Goal: Navigation & Orientation: Find specific page/section

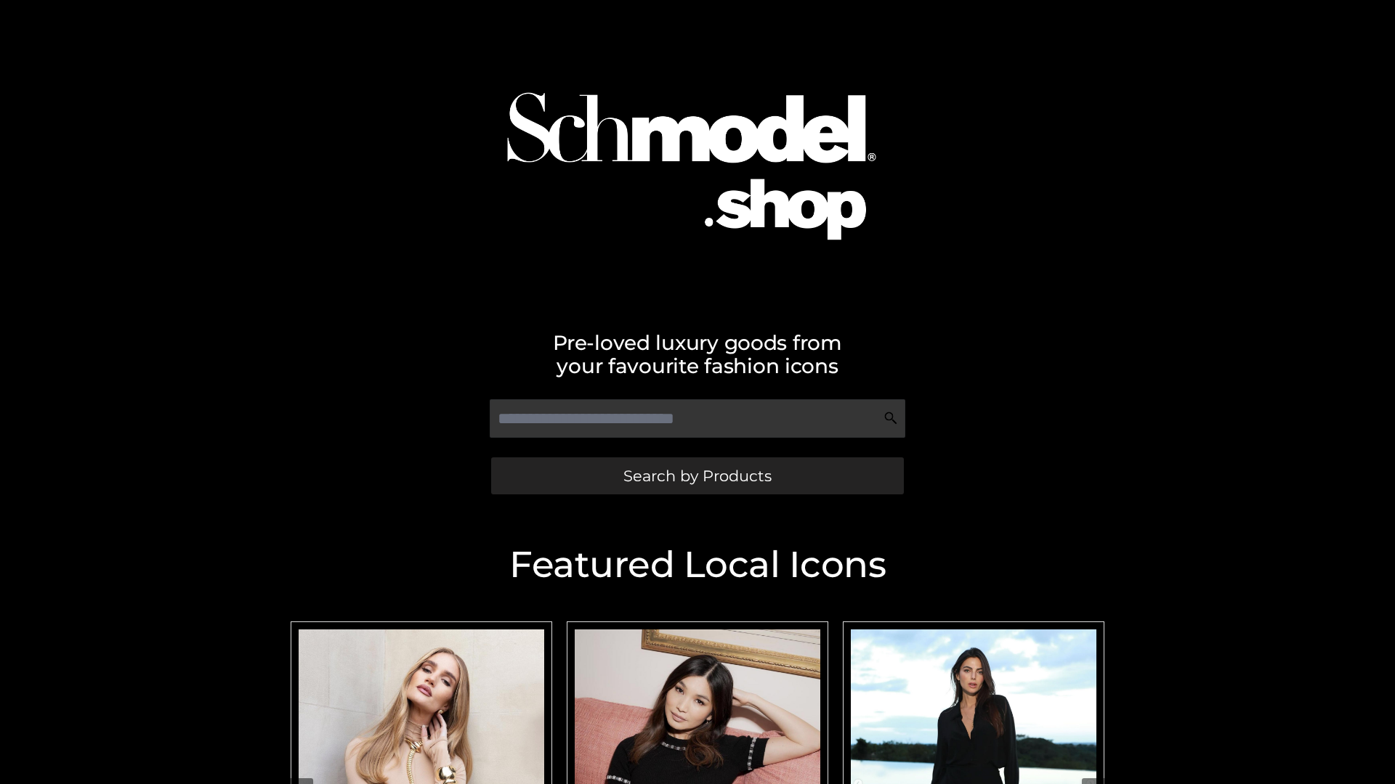
click at [697, 476] on span "Search by Products" at bounding box center [697, 476] width 148 height 15
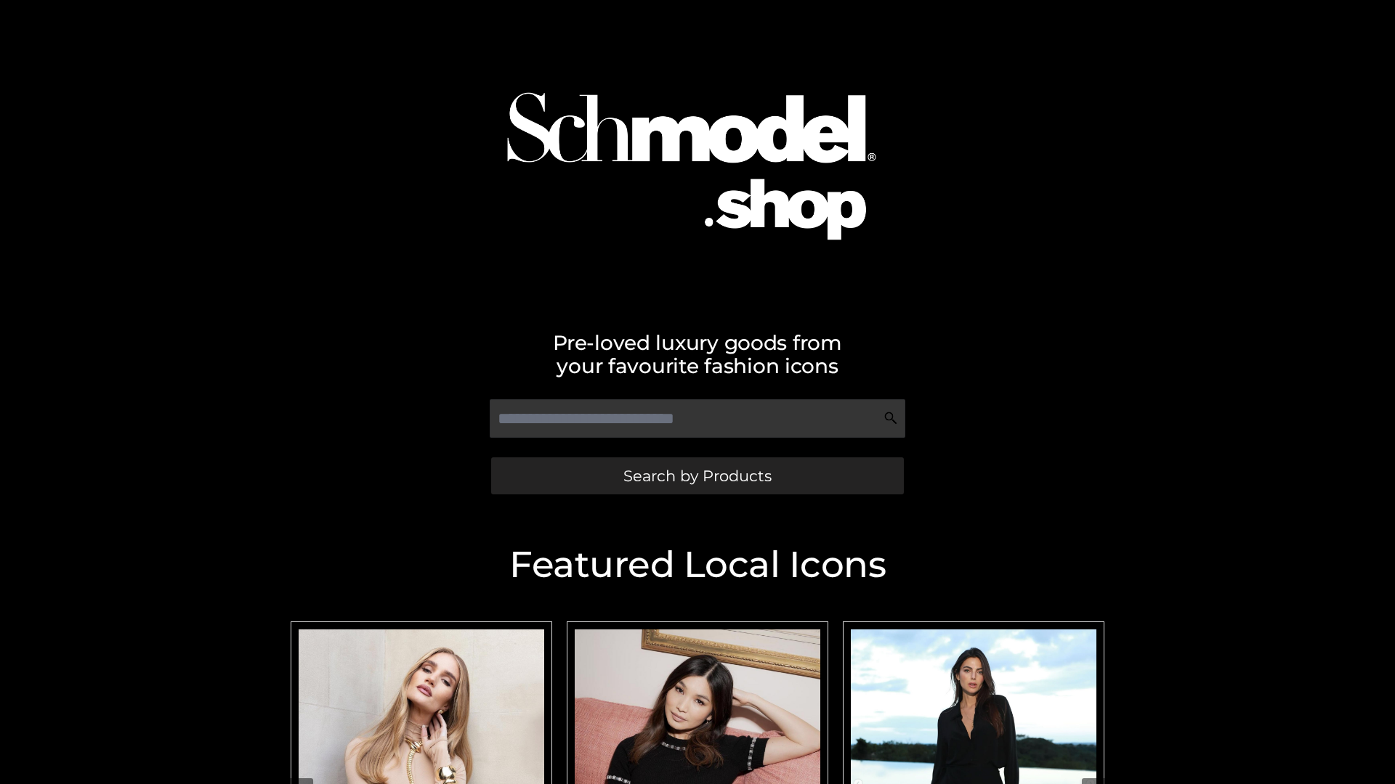
click at [697, 476] on span "Search by Products" at bounding box center [697, 476] width 148 height 15
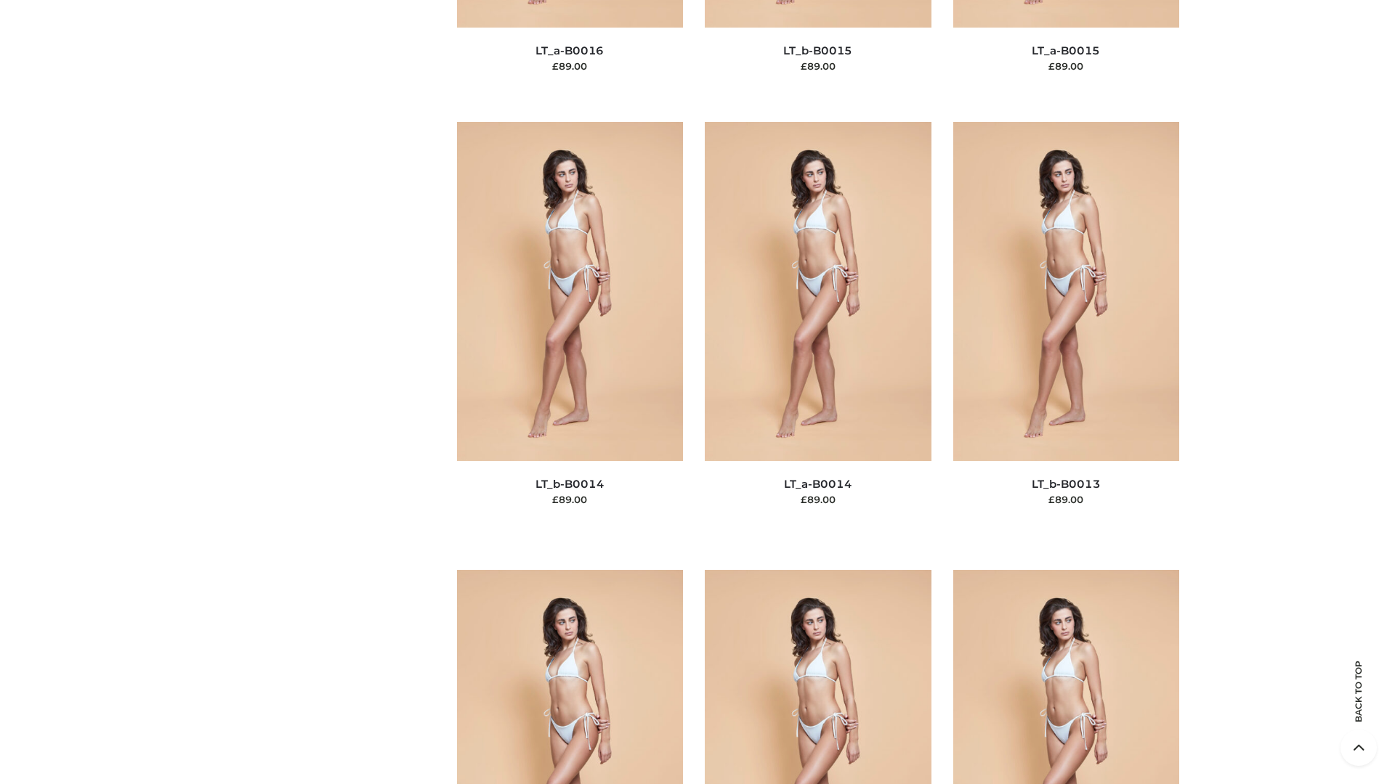
scroll to position [5166, 0]
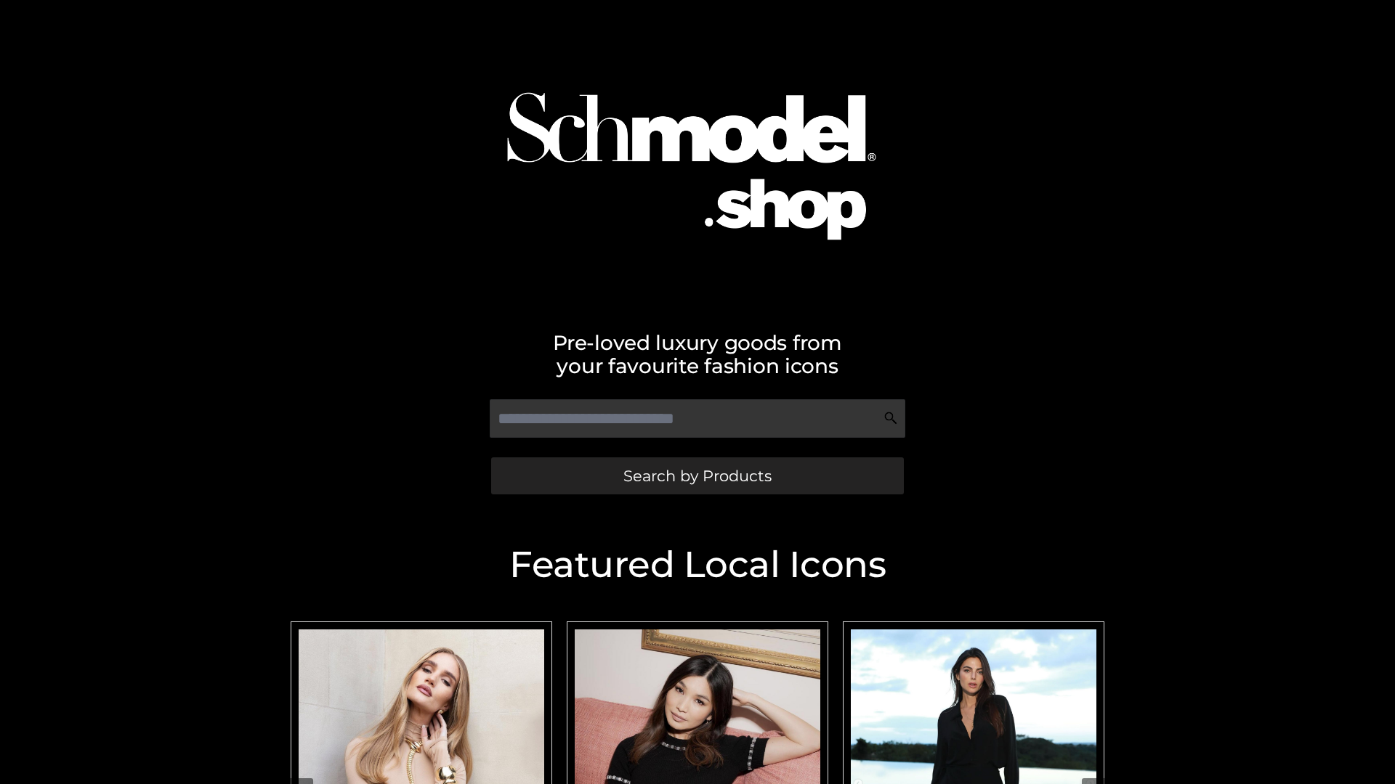
click at [697, 476] on span "Search by Products" at bounding box center [697, 476] width 148 height 15
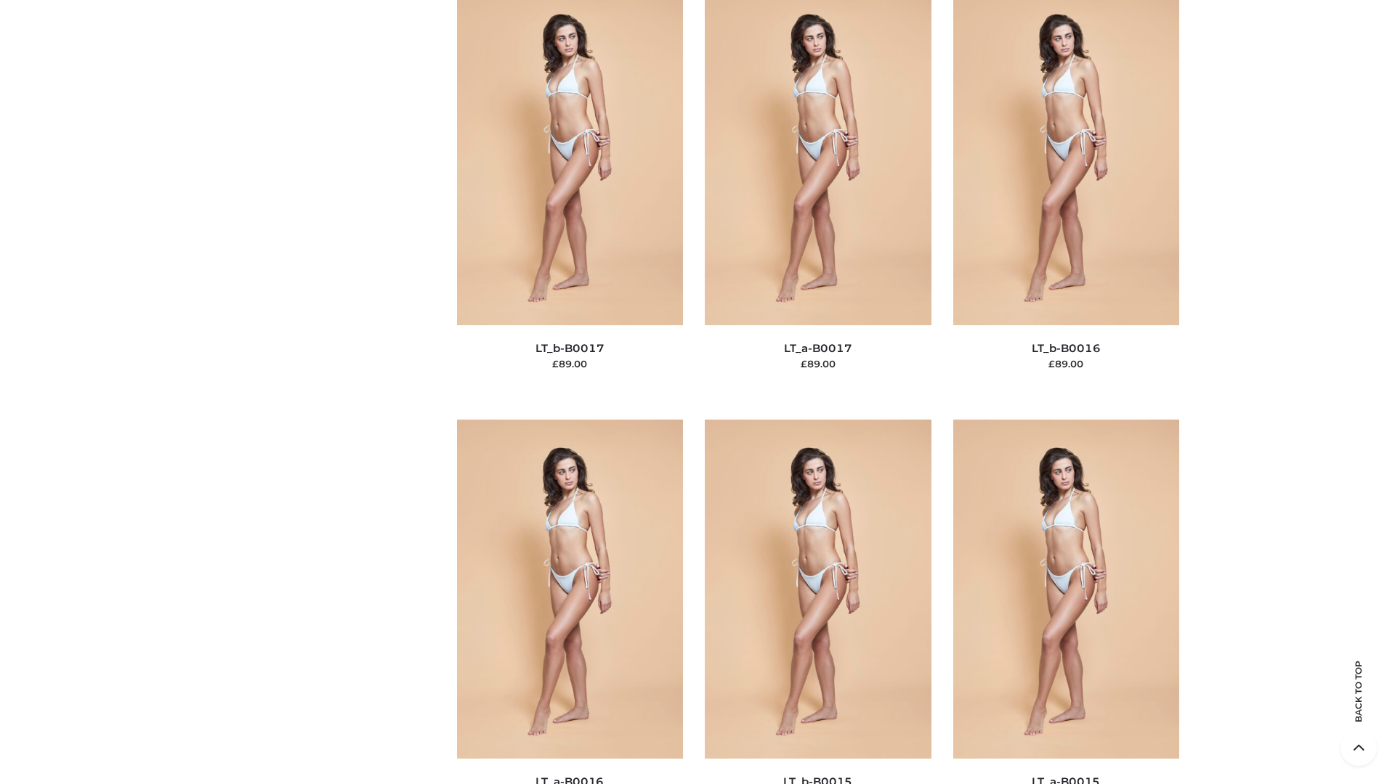
scroll to position [4774, 0]
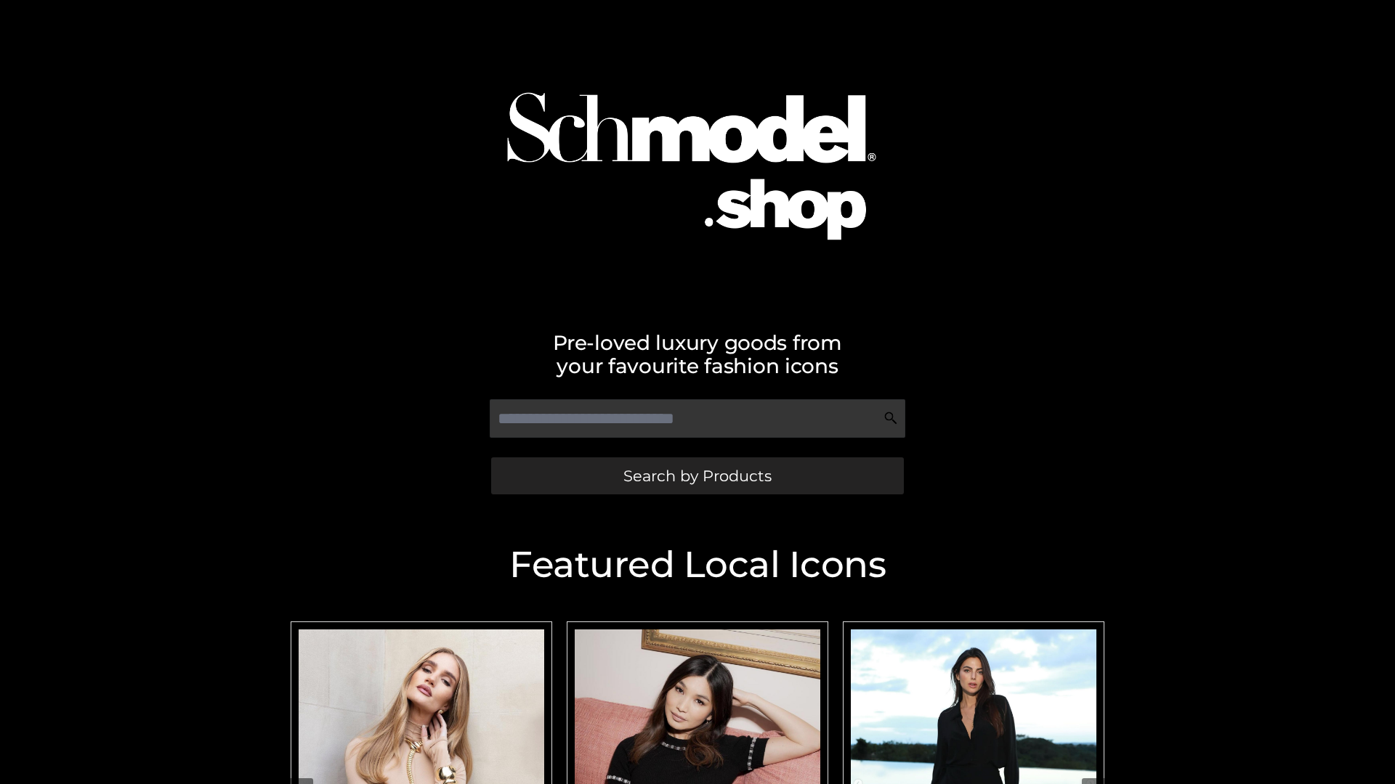
click at [697, 476] on span "Search by Products" at bounding box center [697, 476] width 148 height 15
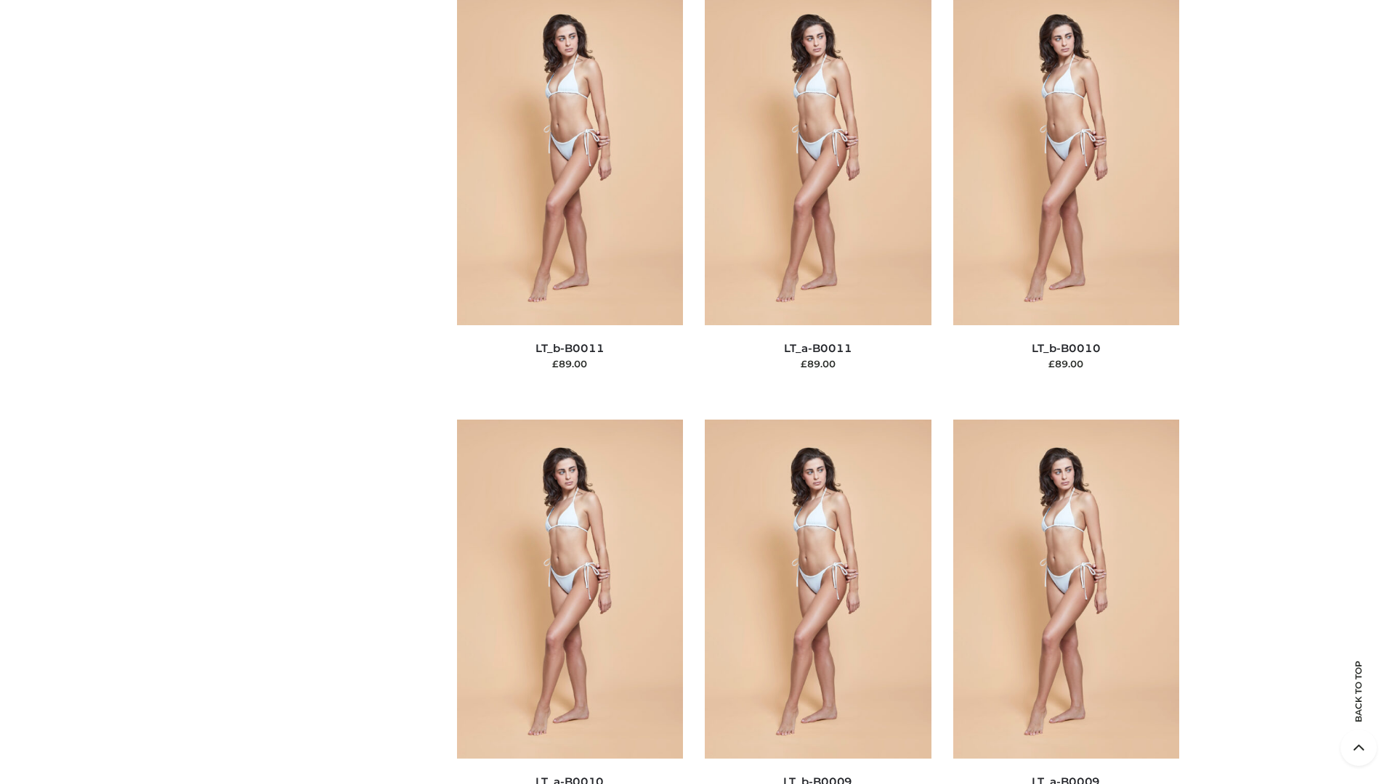
scroll to position [6524, 0]
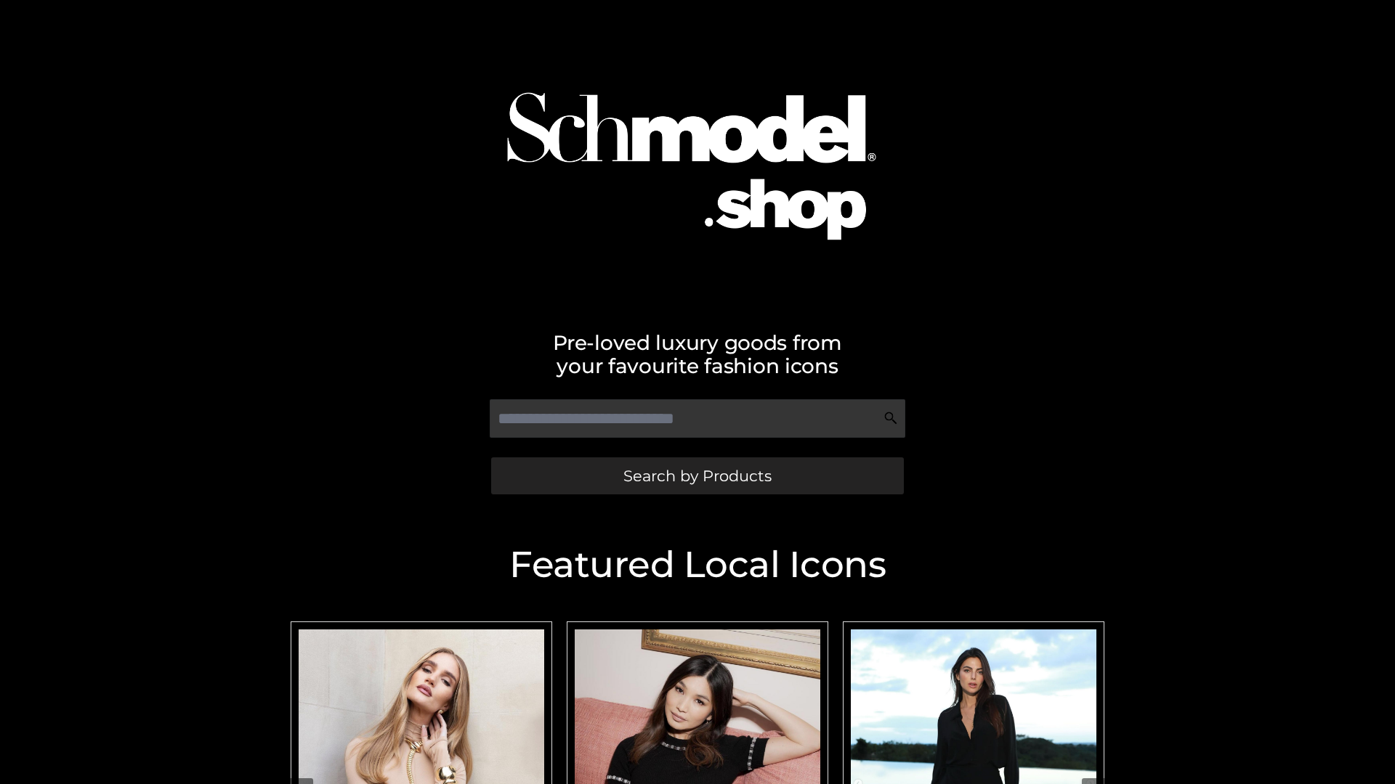
click at [697, 476] on span "Search by Products" at bounding box center [697, 476] width 148 height 15
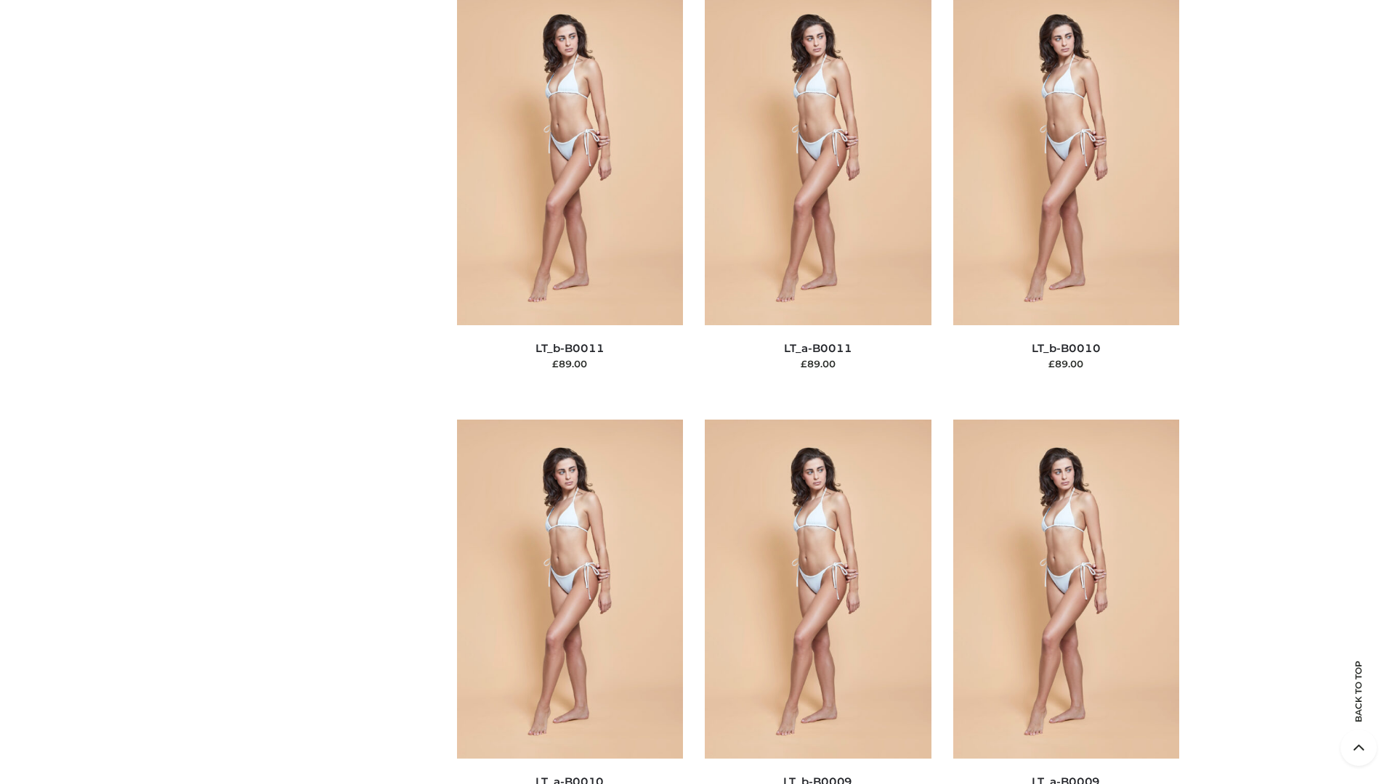
scroll to position [6524, 0]
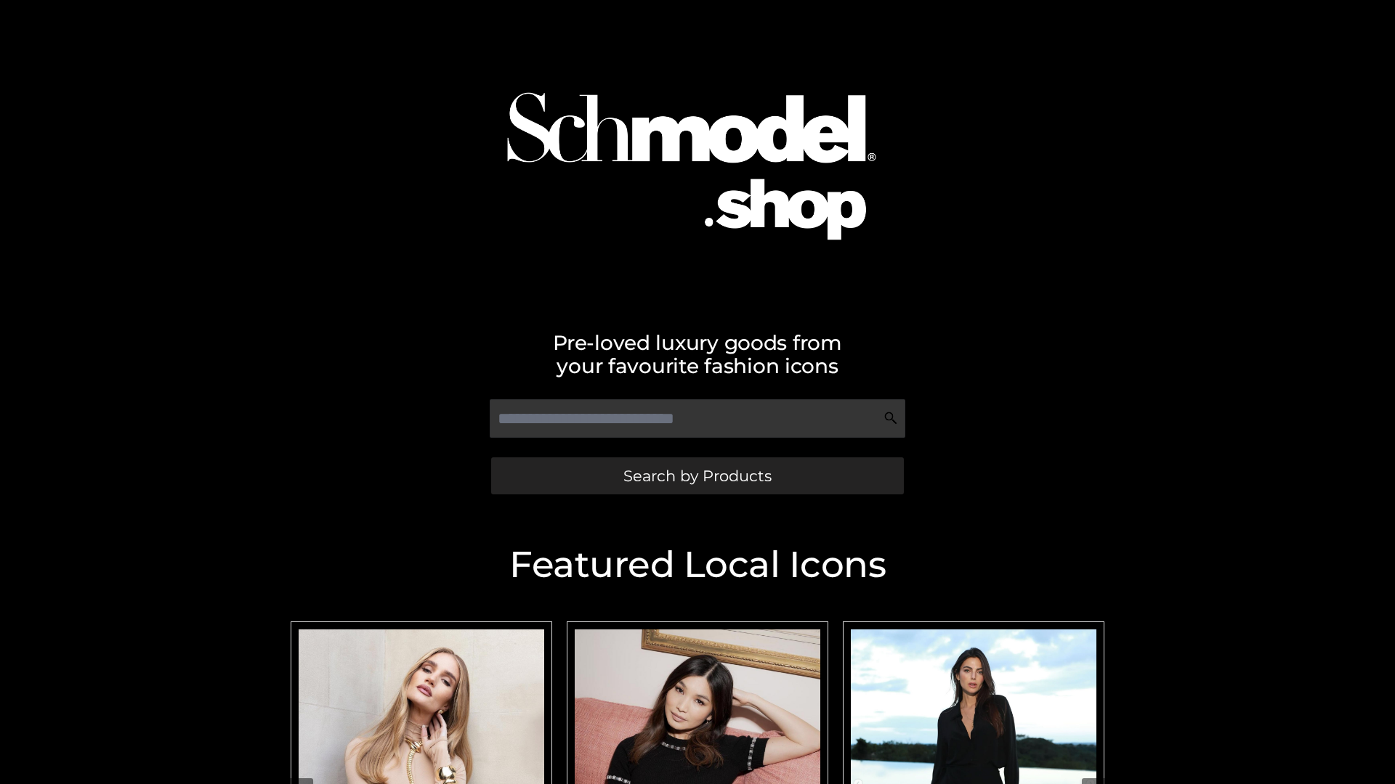
click at [697, 476] on span "Search by Products" at bounding box center [697, 476] width 148 height 15
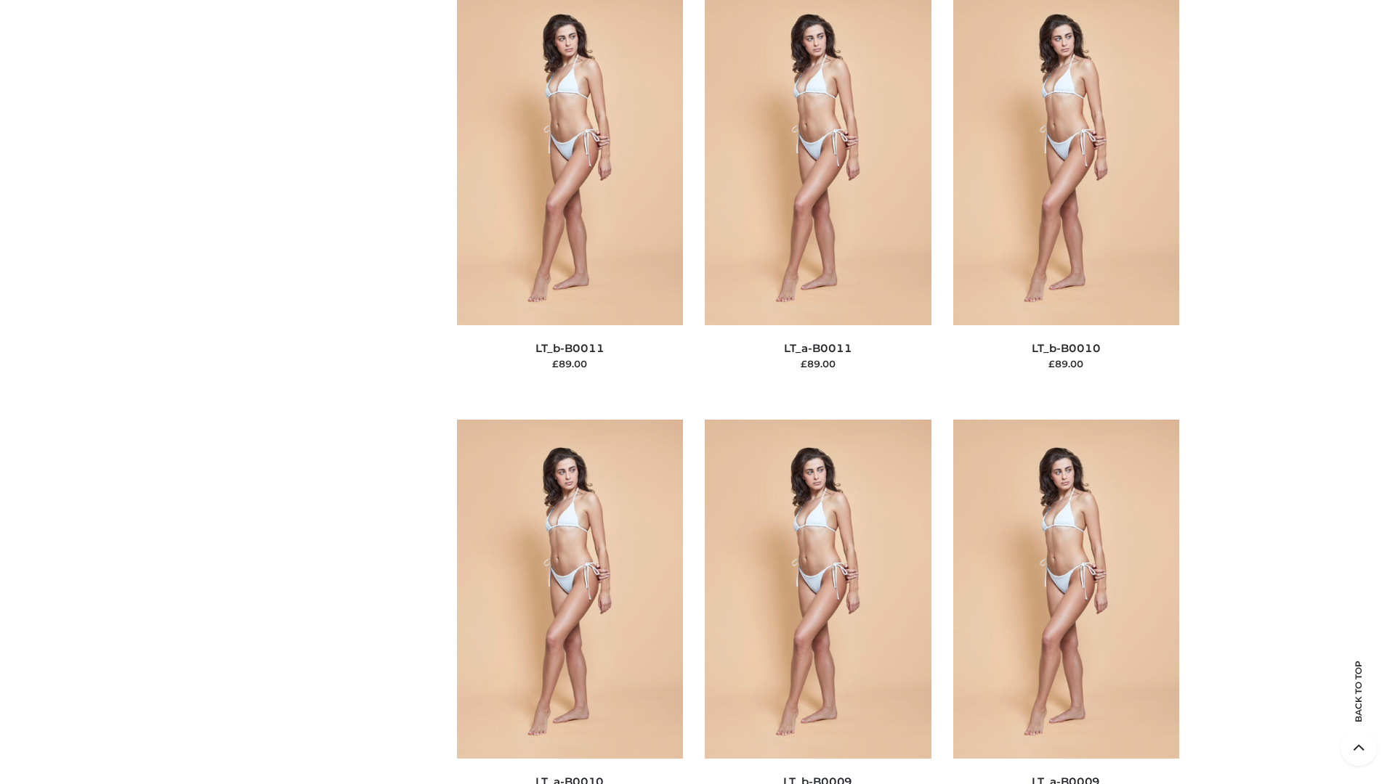
scroll to position [6524, 0]
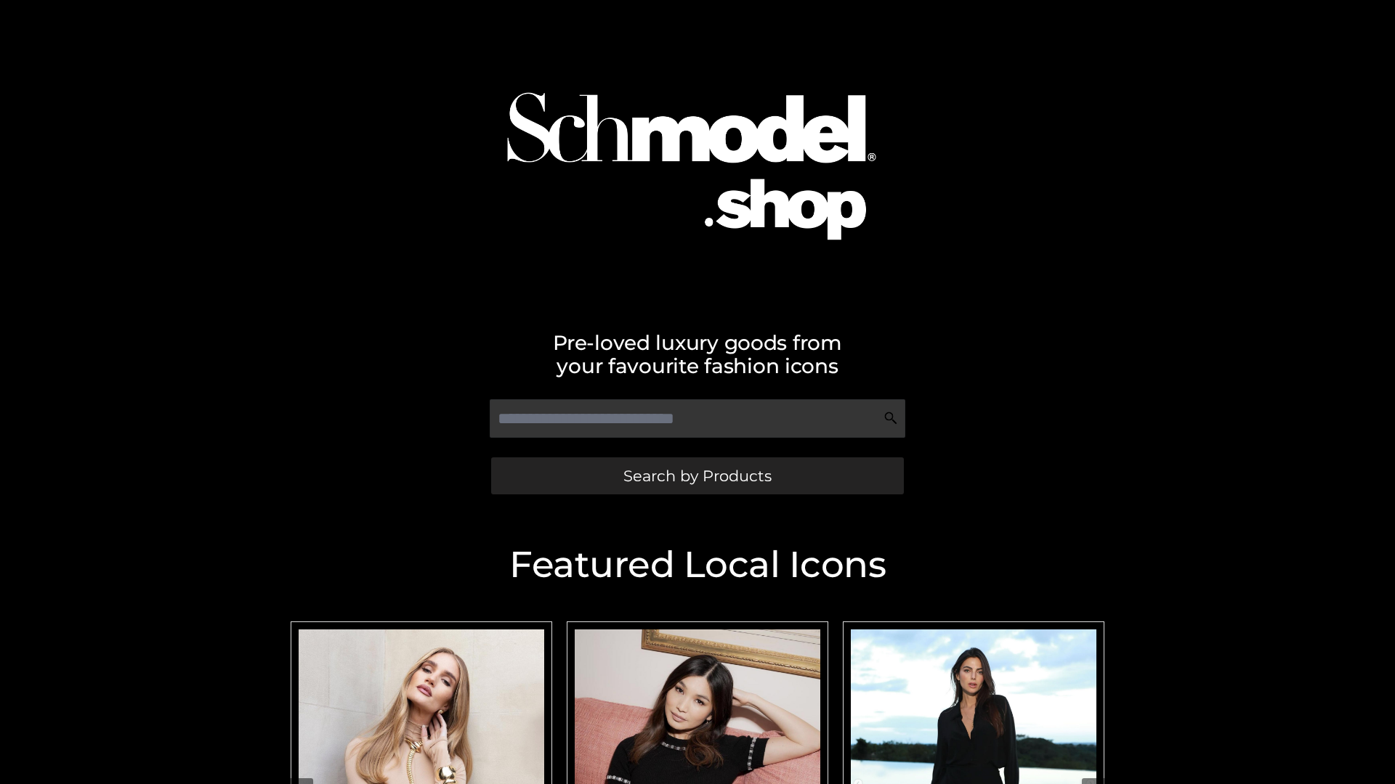
click at [697, 476] on span "Search by Products" at bounding box center [697, 476] width 148 height 15
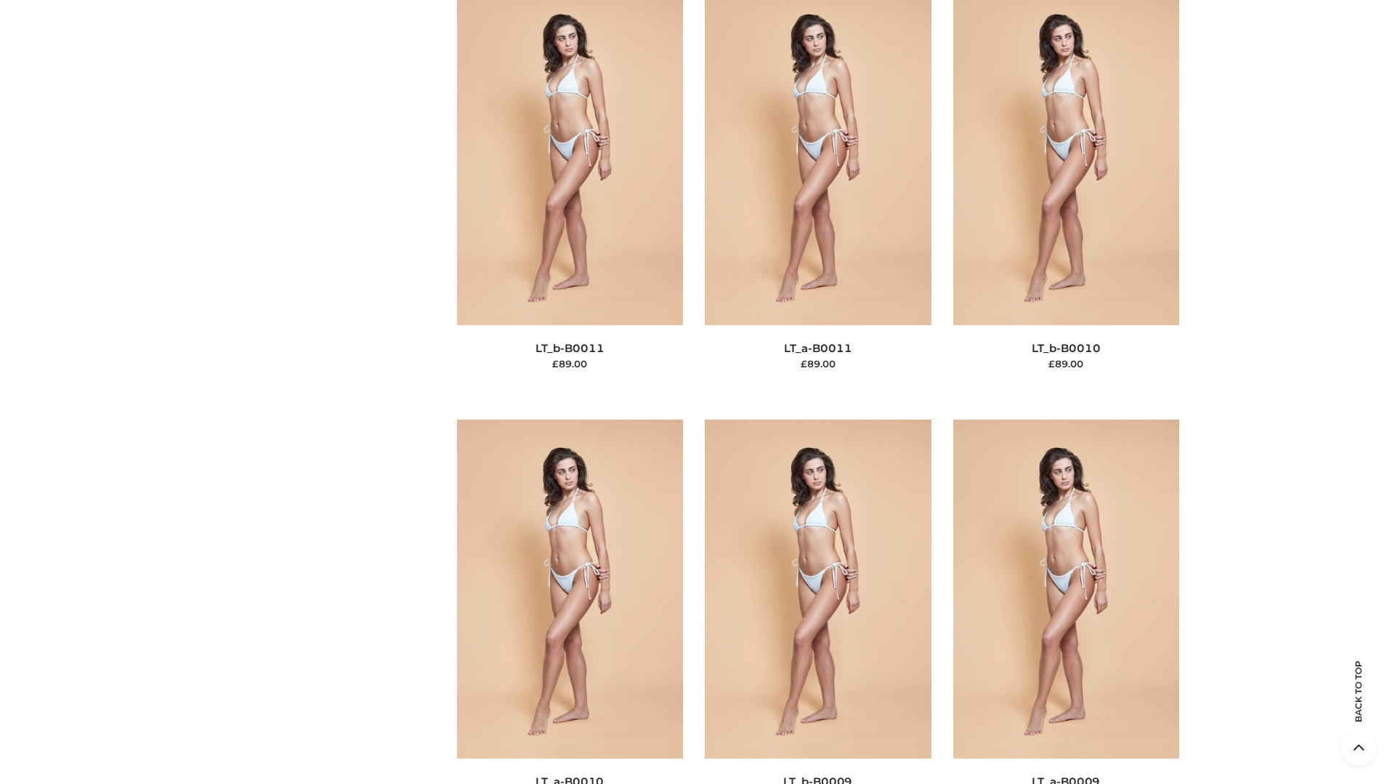
scroll to position [6524, 0]
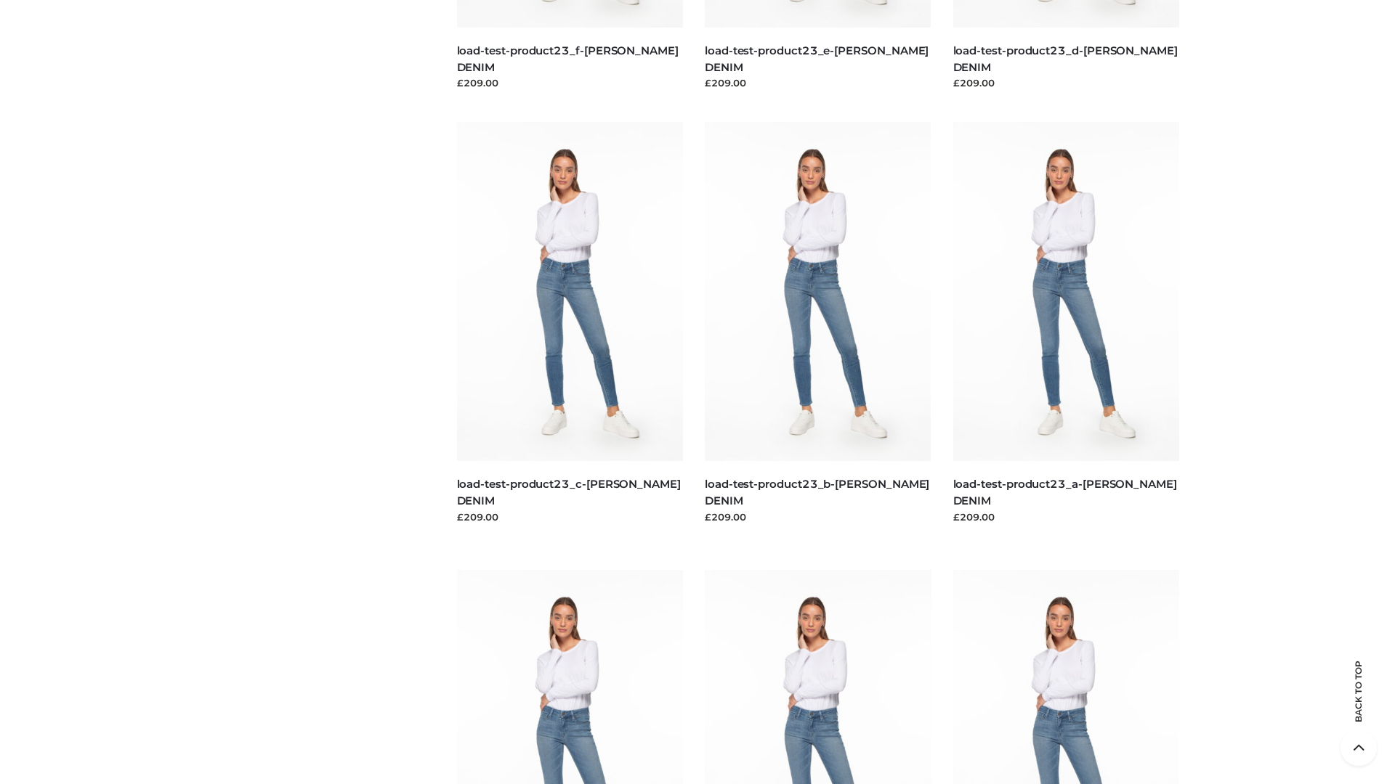
scroll to position [1274, 0]
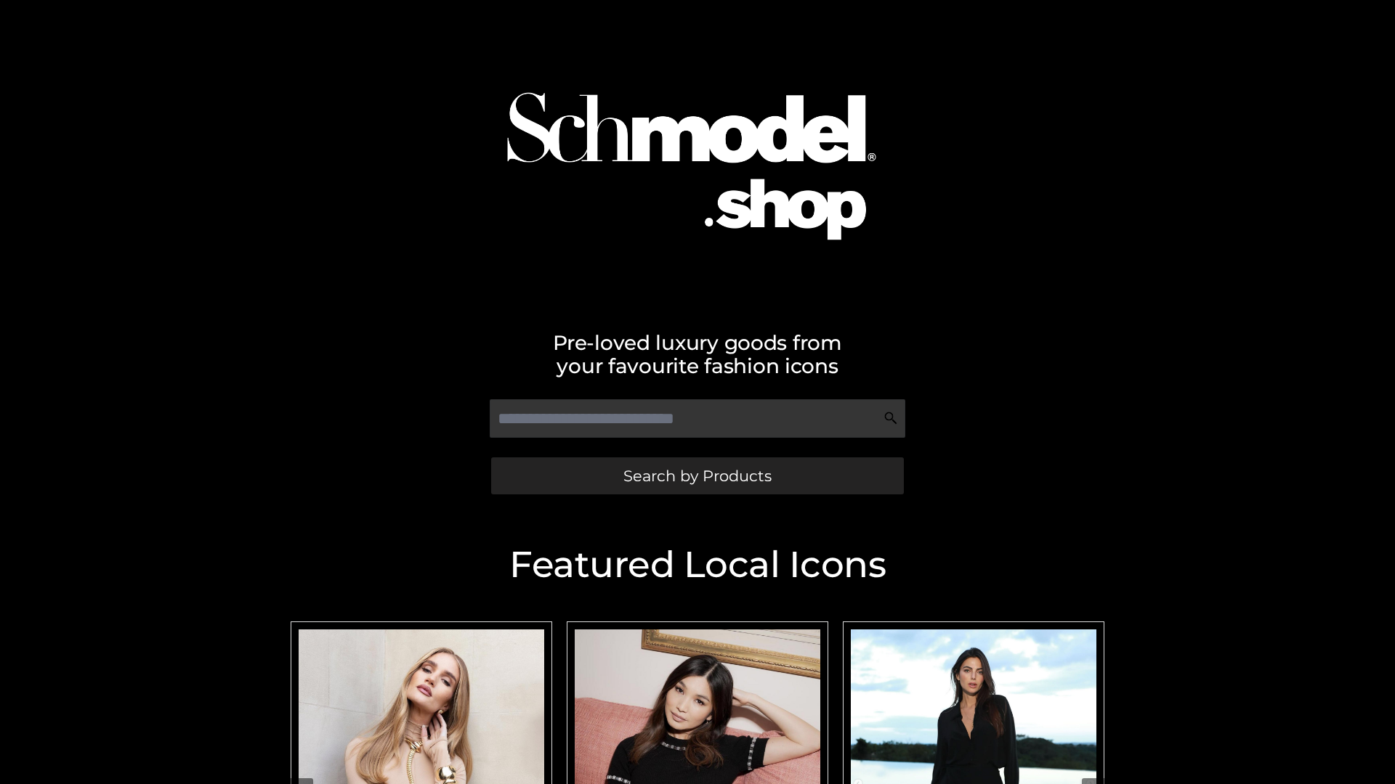
click at [697, 476] on span "Search by Products" at bounding box center [697, 476] width 148 height 15
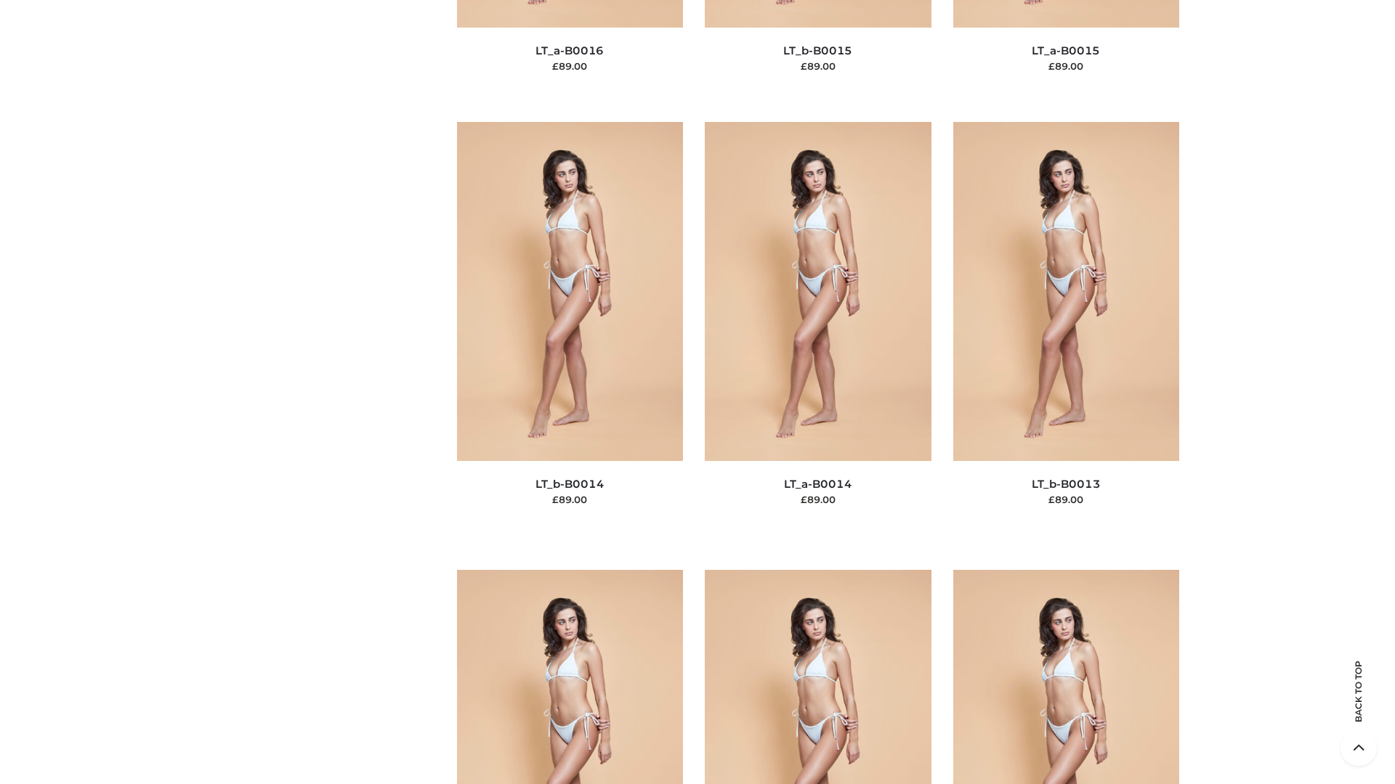
scroll to position [5166, 0]
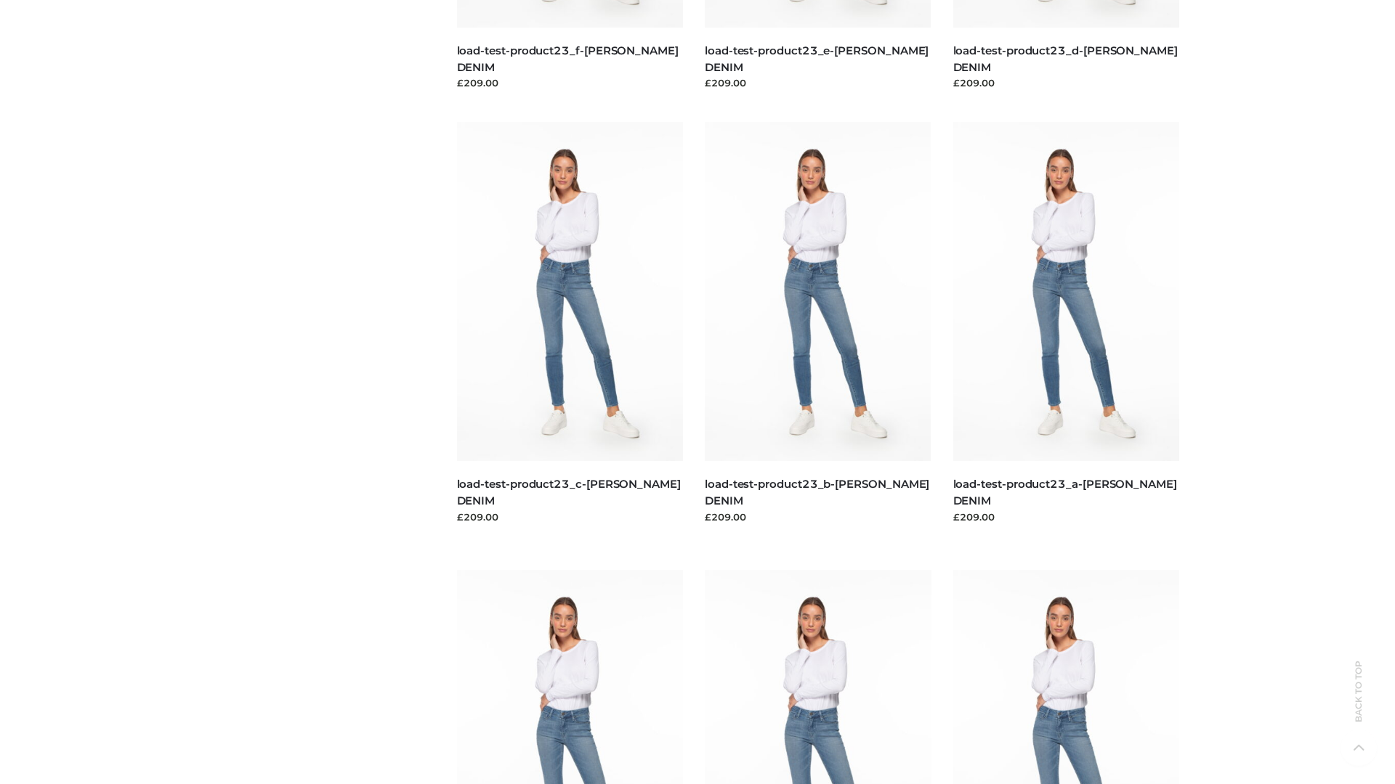
scroll to position [1274, 0]
